Goal: Information Seeking & Learning: Check status

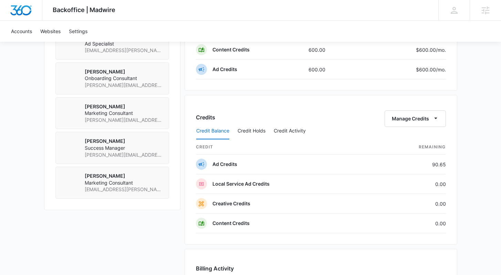
scroll to position [558, 0]
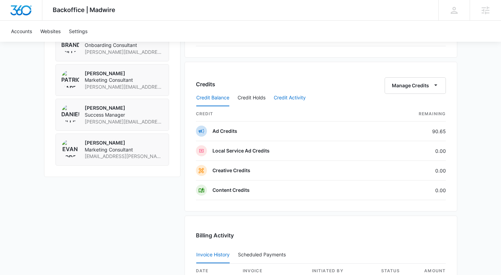
click at [288, 98] on button "Credit Activity" at bounding box center [290, 98] width 32 height 17
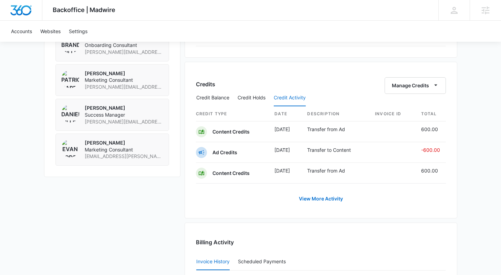
click at [423, 90] on div "Credit Balance Credit Holds Credit Activity" at bounding box center [321, 97] width 250 height 17
click at [336, 200] on link "View More Activity" at bounding box center [321, 198] width 58 height 17
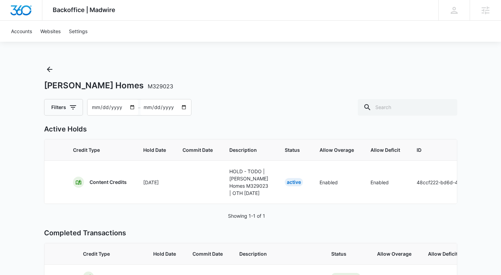
scroll to position [9, 0]
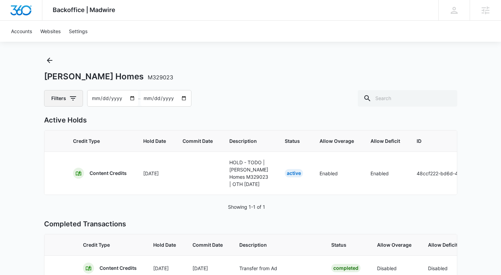
click at [72, 96] on icon "button" at bounding box center [73, 98] width 8 height 8
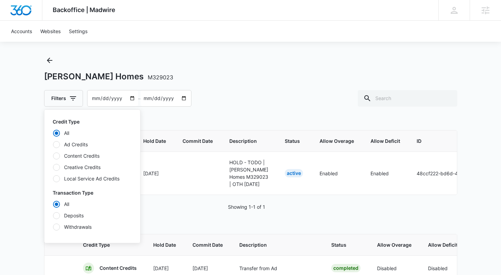
click at [57, 158] on div at bounding box center [56, 155] width 7 height 7
click at [53, 156] on input "Content Credits" at bounding box center [53, 155] width 0 height 0
radio input "false"
radio input "true"
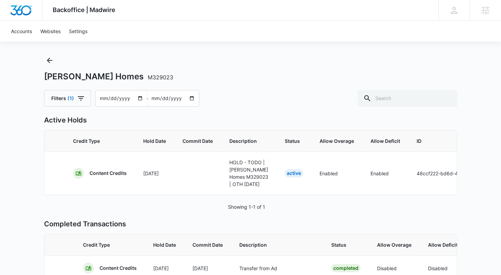
click at [16, 204] on div "Backoffice | Madwire Apps Settings Sarah Gluchacki Sarah.Gluchacki@madwire.com …" at bounding box center [250, 193] width 501 height 404
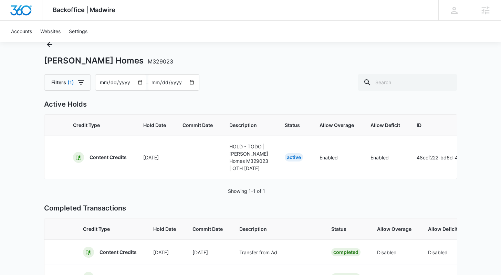
scroll to position [0, 0]
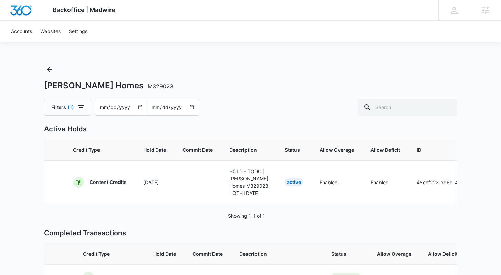
drag, startPoint x: 97, startPoint y: 105, endPoint x: 102, endPoint y: 104, distance: 5.5
click at [99, 105] on input "2025-07-14" at bounding box center [120, 107] width 51 height 16
type input "2025-03-14"
click at [307, 101] on div "Filters (1) 2025-03-14 – 2025-09-12" at bounding box center [251, 107] width 414 height 17
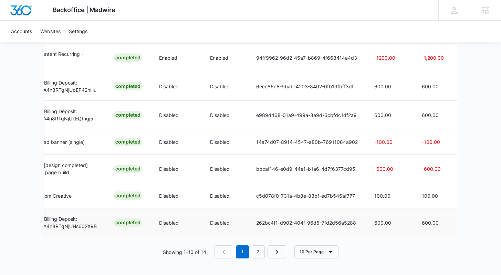
scroll to position [0, 222]
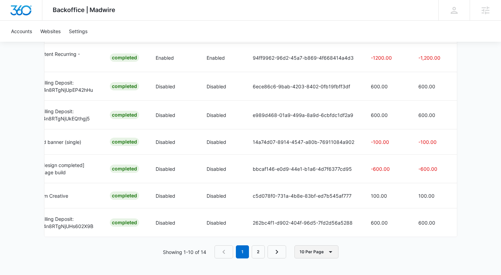
click at [311, 253] on button "10 Per Page" at bounding box center [317, 251] width 44 height 13
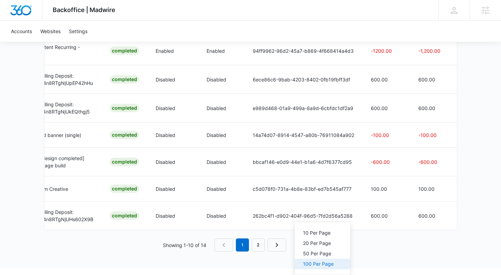
click at [317, 261] on div "100 Per Page" at bounding box center [318, 263] width 31 height 5
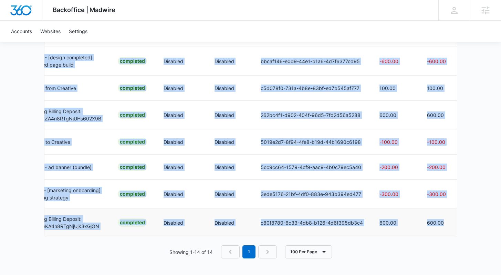
scroll to position [0, 223]
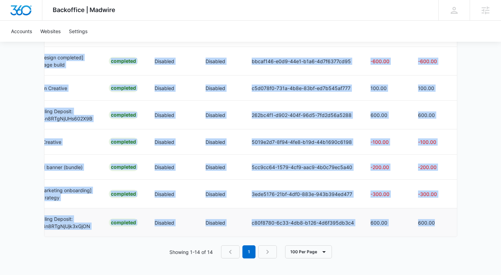
drag, startPoint x: 83, startPoint y: 72, endPoint x: 451, endPoint y: 223, distance: 398.5
click at [451, 223] on table "Credit Type Hold Date Commit Date Description Status Allow Overage Allow Defici…" at bounding box center [140, 50] width 639 height 372
copy table "Credit Type Hold Date Commit Date Description Status Allow Overage Allow Defici…"
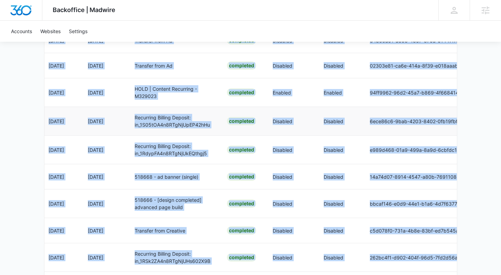
scroll to position [0, 0]
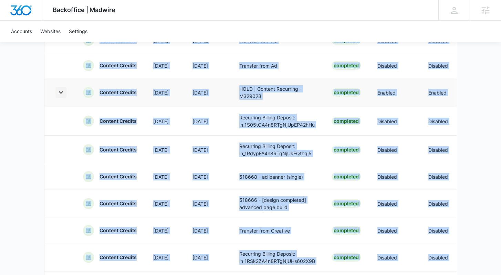
drag, startPoint x: 65, startPoint y: 132, endPoint x: 59, endPoint y: 130, distance: 6.3
click at [65, 106] on td at bounding box center [59, 92] width 30 height 29
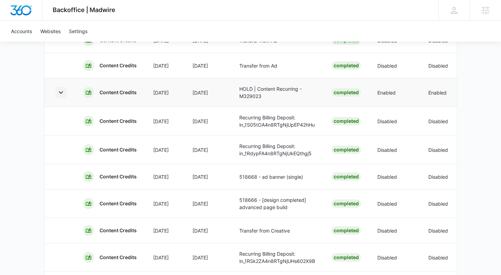
click at [59, 97] on icon "button" at bounding box center [61, 92] width 8 height 8
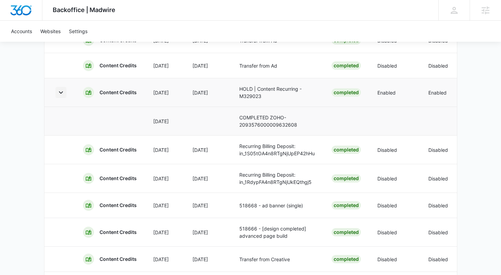
click at [60, 97] on icon "button" at bounding box center [61, 92] width 8 height 8
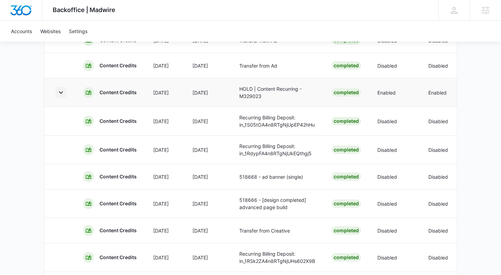
click at [60, 97] on icon "button" at bounding box center [61, 92] width 8 height 8
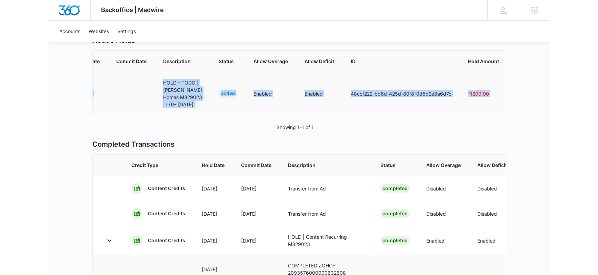
scroll to position [0, 153]
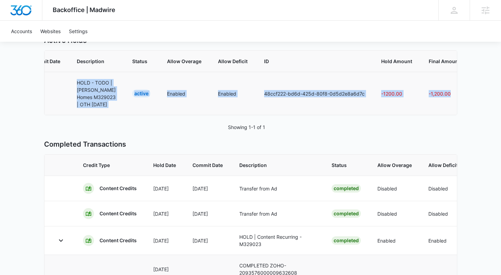
drag, startPoint x: 71, startPoint y: 97, endPoint x: 443, endPoint y: 118, distance: 372.1
click at [443, 115] on tr "Content Credits Sep 4 HOLD - TODO | Austin Thomas Homes M329023 | OTH 09/04/25 …" at bounding box center [182, 93] width 580 height 43
copy tr "Content Credits Sep 4 HOLD - TODO | Austin Thomas Homes M329023 | OTH 09/04/25 …"
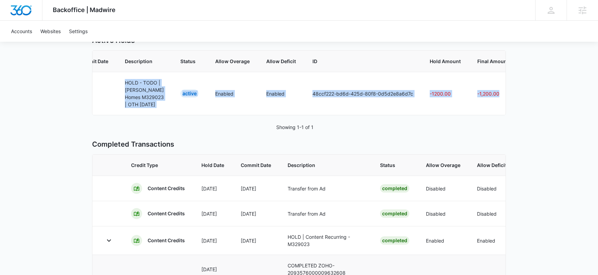
click at [60, 74] on div "Backoffice | Madwire Apps Settings Sarah Gluchacki Sarah.Gluchacki@madwire.com …" at bounding box center [299, 252] width 598 height 682
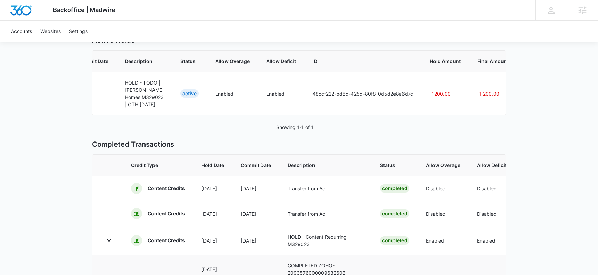
click at [20, 105] on div "Backoffice | Madwire Apps Settings Sarah Gluchacki Sarah.Gluchacki@madwire.com …" at bounding box center [299, 252] width 598 height 682
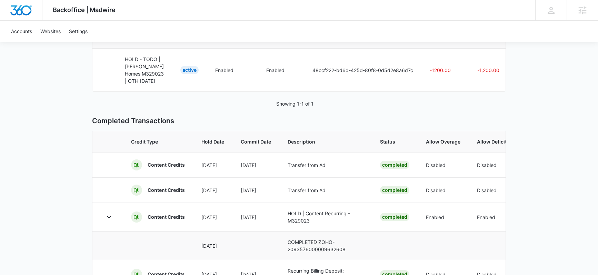
scroll to position [0, 0]
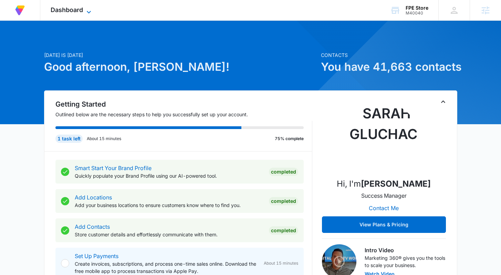
click at [66, 10] on span "Dashboard" at bounding box center [67, 9] width 32 height 7
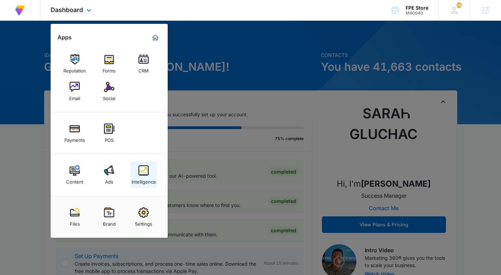
click at [148, 173] on img at bounding box center [144, 170] width 10 height 10
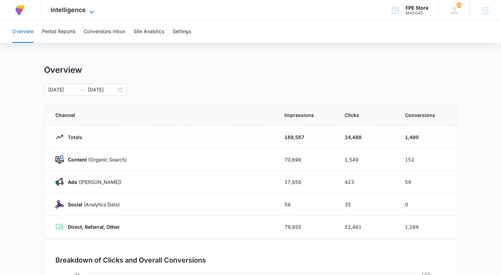
click at [72, 11] on span "Intelligence" at bounding box center [68, 9] width 35 height 7
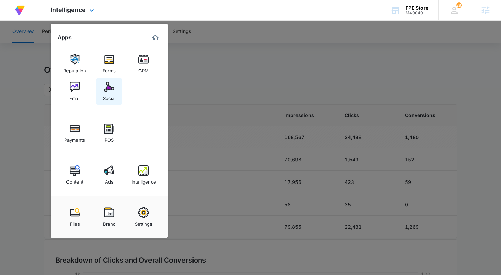
click at [111, 83] on img at bounding box center [109, 87] width 10 height 10
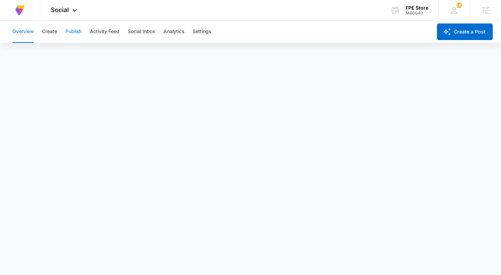
click at [75, 31] on button "Publish" at bounding box center [73, 32] width 16 height 22
click at [54, 34] on button "Create" at bounding box center [49, 32] width 15 height 22
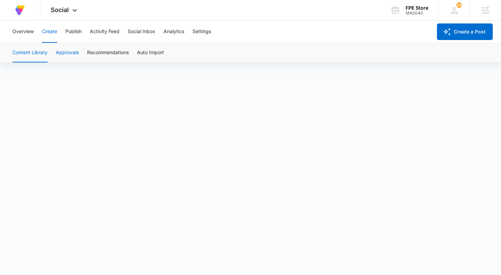
click at [62, 53] on button "Approvals" at bounding box center [67, 52] width 23 height 19
click at [41, 50] on button "Content Library" at bounding box center [29, 52] width 35 height 19
click at [74, 52] on button "Approvals" at bounding box center [67, 52] width 23 height 19
